Goal: Information Seeking & Learning: Learn about a topic

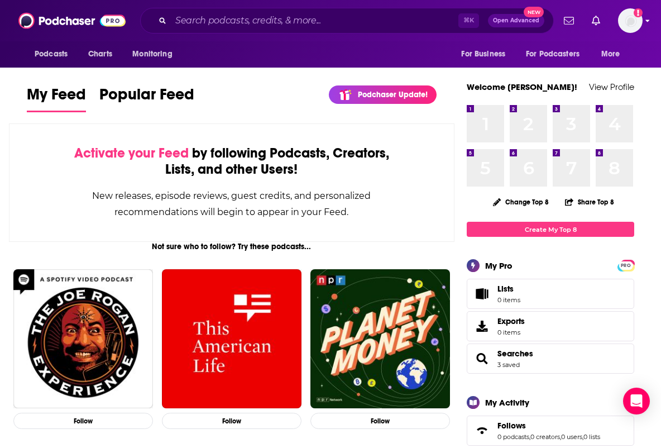
click at [634, 21] on img "Logged in as bgast63" at bounding box center [630, 20] width 25 height 25
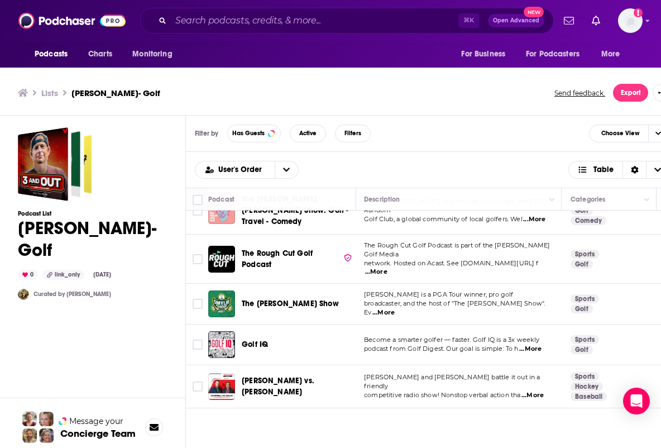
scroll to position [678, 4]
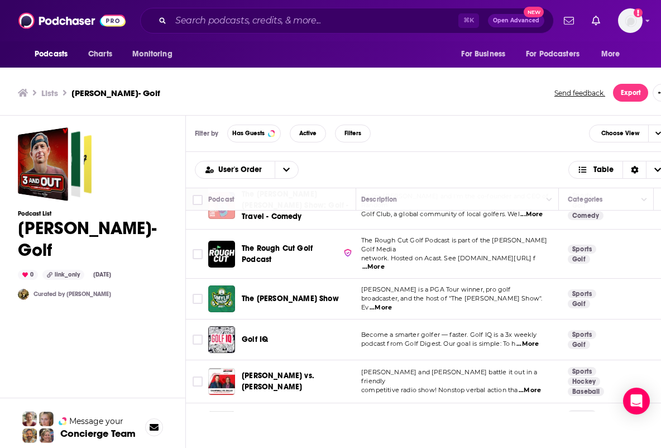
click at [535, 339] on span "...More" at bounding box center [527, 343] width 22 height 9
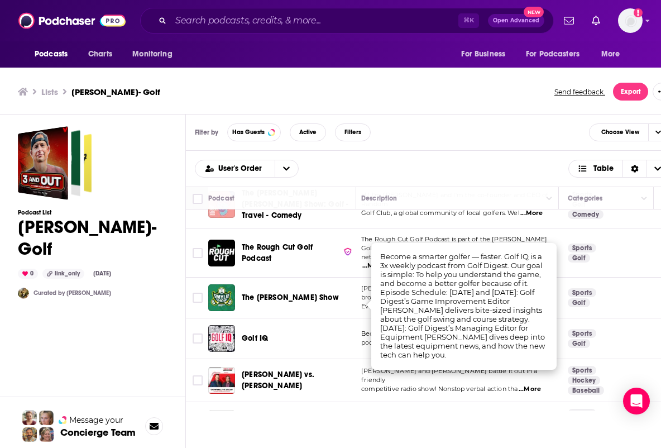
scroll to position [0, 0]
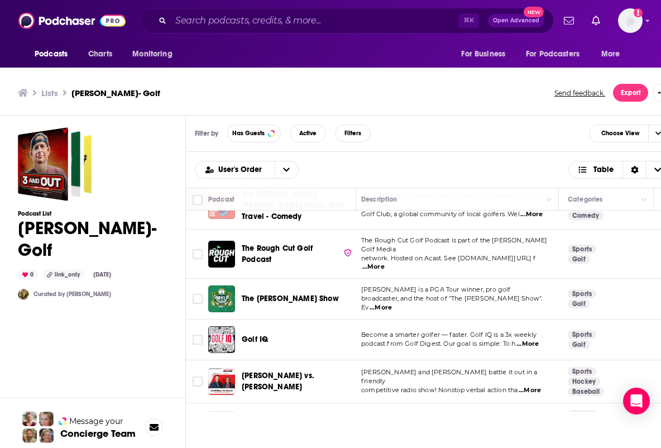
click at [479, 412] on div "Filter by Has Guests Active Filters Choose View User's Order Table Podcast Desc…" at bounding box center [432, 286] width 493 height 340
click at [265, 297] on div "Podcasts Charts Monitoring ⌘ K Open Advanced New For Business For Podcasters Mo…" at bounding box center [330, 225] width 661 height 451
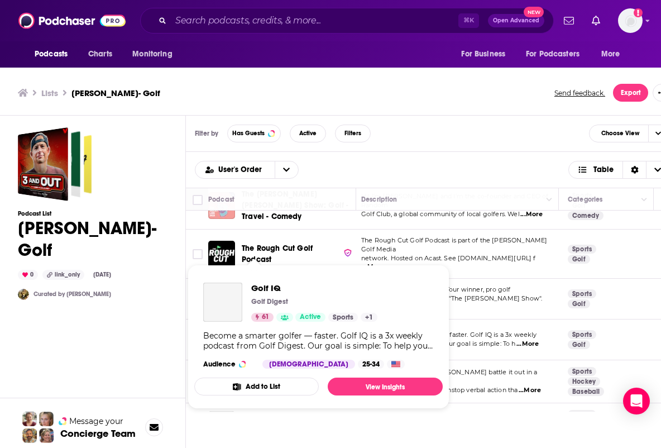
click at [265, 300] on p "Golf Digest" at bounding box center [269, 301] width 37 height 9
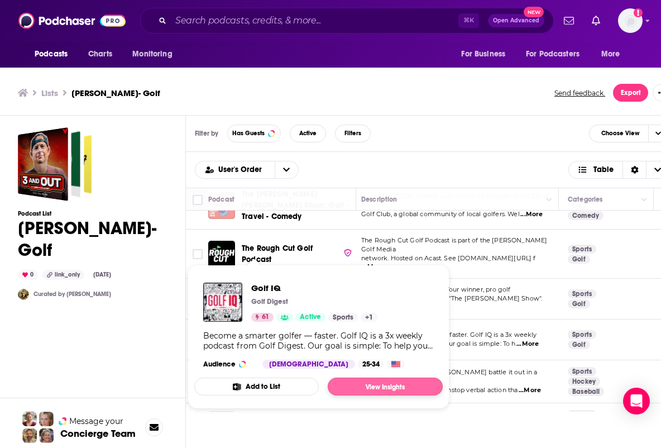
click at [362, 382] on link "View Insights" at bounding box center [385, 386] width 115 height 18
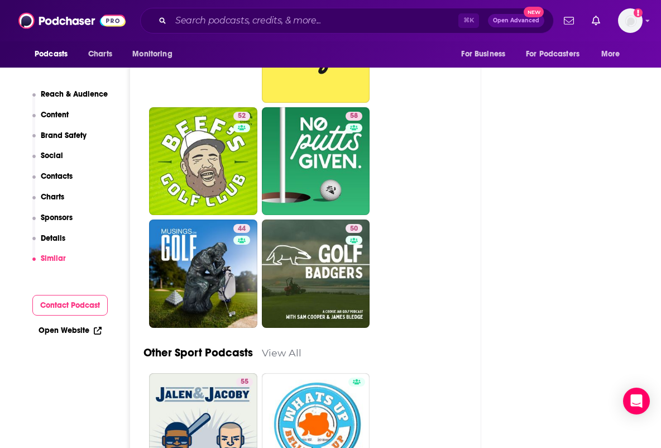
scroll to position [3160, 2]
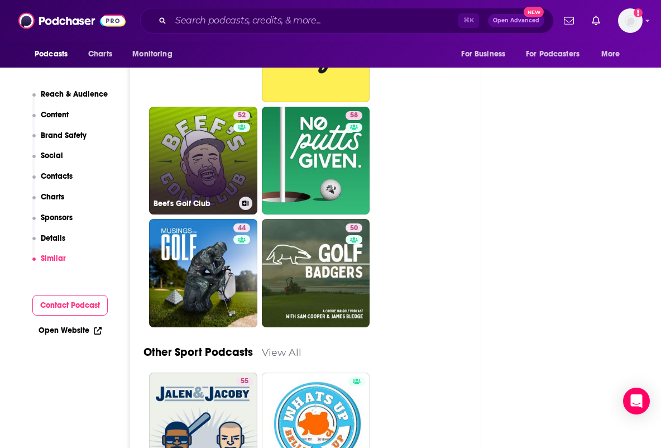
click at [206, 144] on link "52 Beef's Golf Club" at bounding box center [203, 161] width 108 height 108
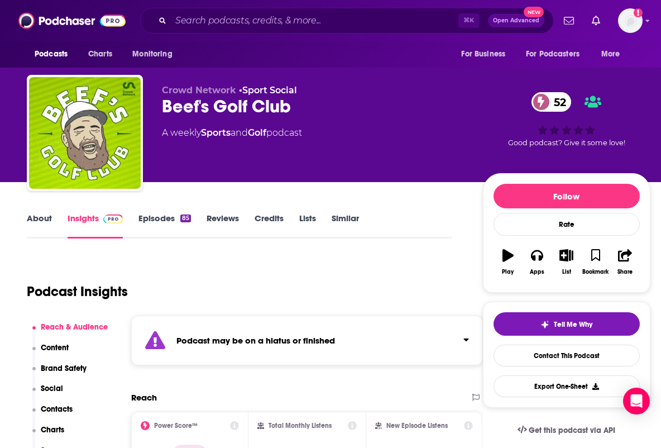
type input "[URL][DOMAIN_NAME]"
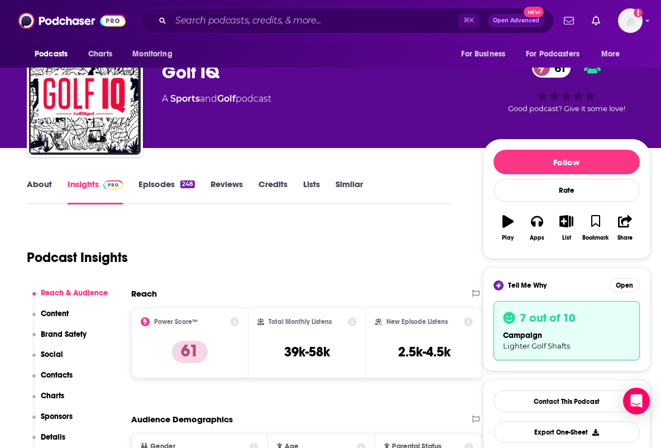
scroll to position [35, 0]
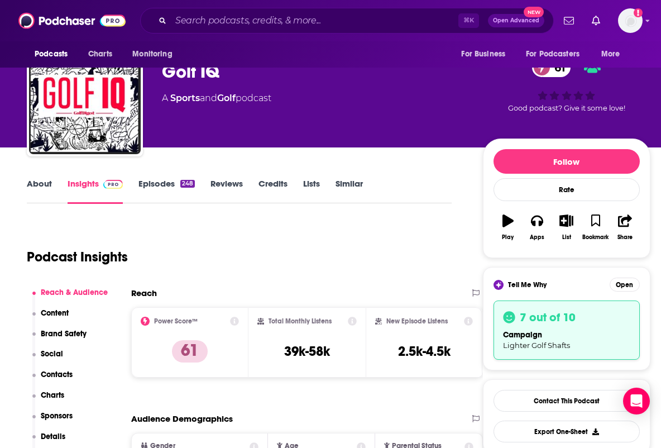
click at [352, 184] on link "Similar" at bounding box center [348, 191] width 27 height 26
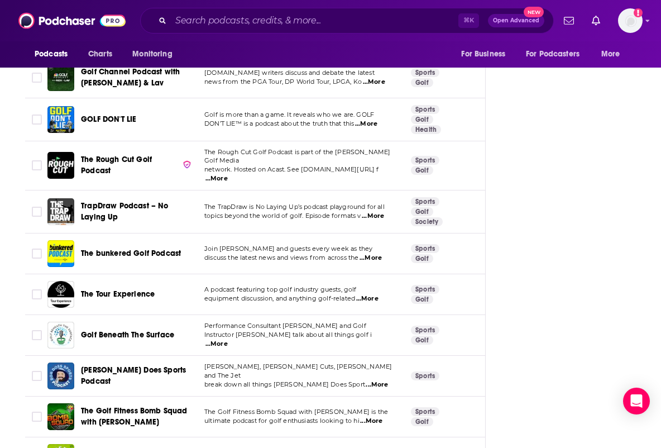
scroll to position [1580, 2]
click at [228, 175] on span "...More" at bounding box center [216, 179] width 22 height 9
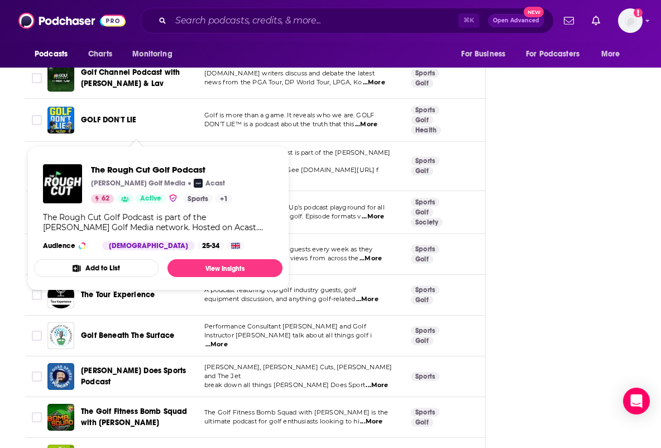
click at [116, 155] on span "The Rough Cut Golf Podcast" at bounding box center [116, 165] width 71 height 21
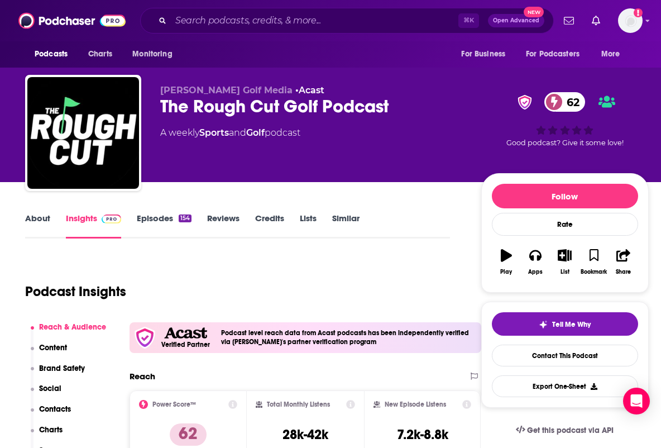
scroll to position [0, 2]
click at [155, 217] on link "Episodes 154" at bounding box center [164, 226] width 55 height 26
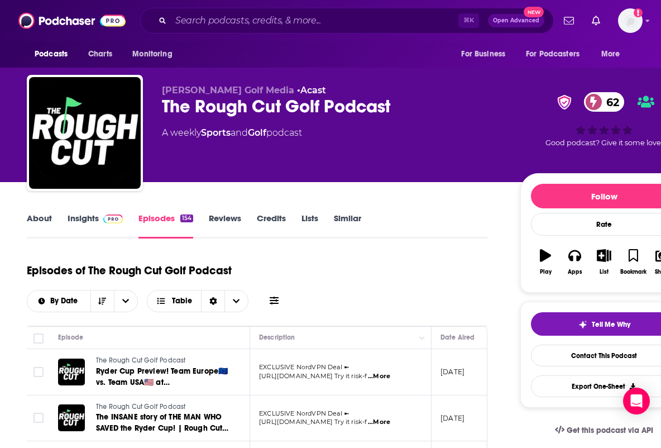
click at [314, 219] on link "Lists" at bounding box center [309, 226] width 17 height 26
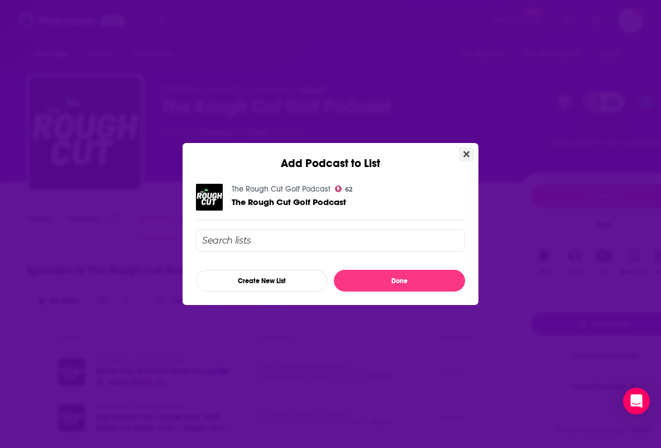
click at [467, 152] on icon "Close" at bounding box center [466, 154] width 6 height 6
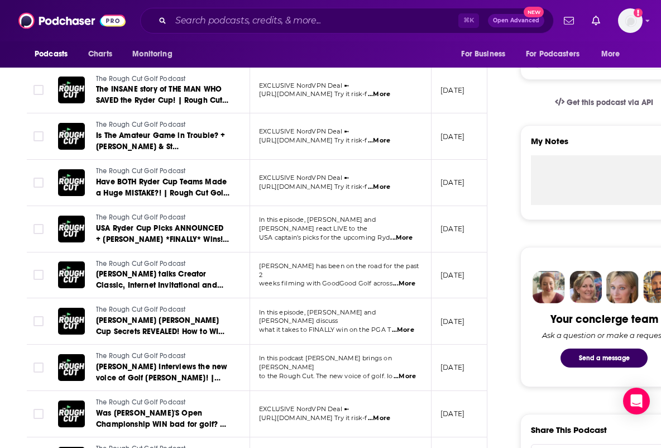
scroll to position [301, 0]
